Goal: Book appointment/travel/reservation

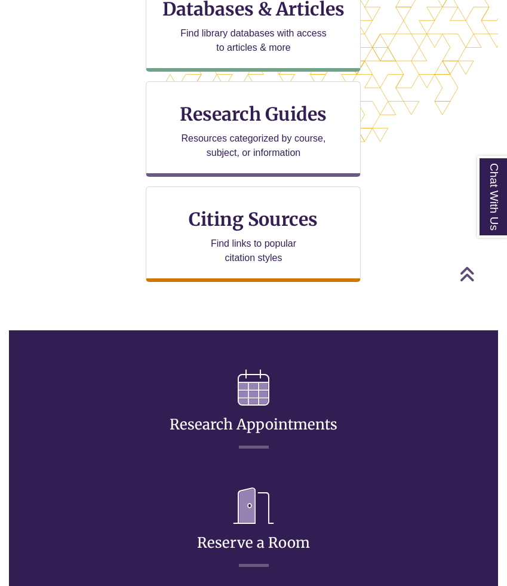
scroll to position [446, 0]
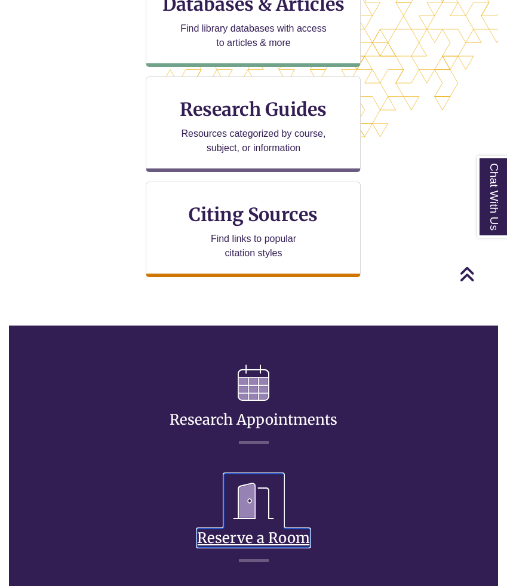
click at [253, 538] on link "Reserve a Room" at bounding box center [253, 523] width 113 height 47
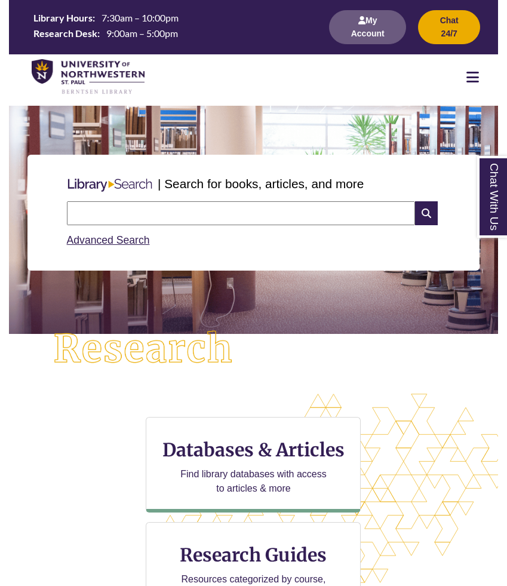
click at [154, 217] on input "text" at bounding box center [241, 213] width 348 height 24
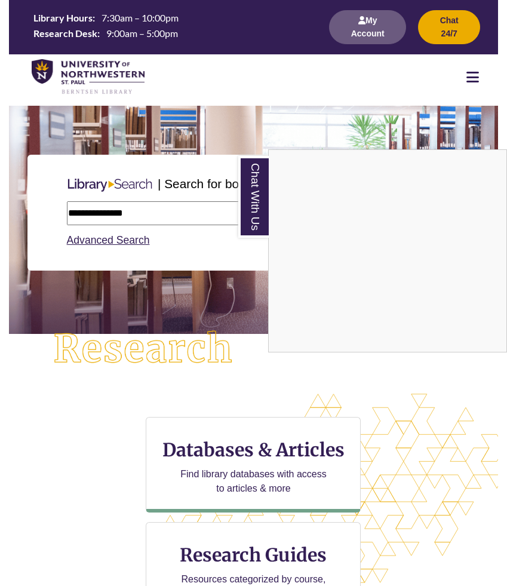
type input "**********"
